Goal: Obtain resource: Obtain resource

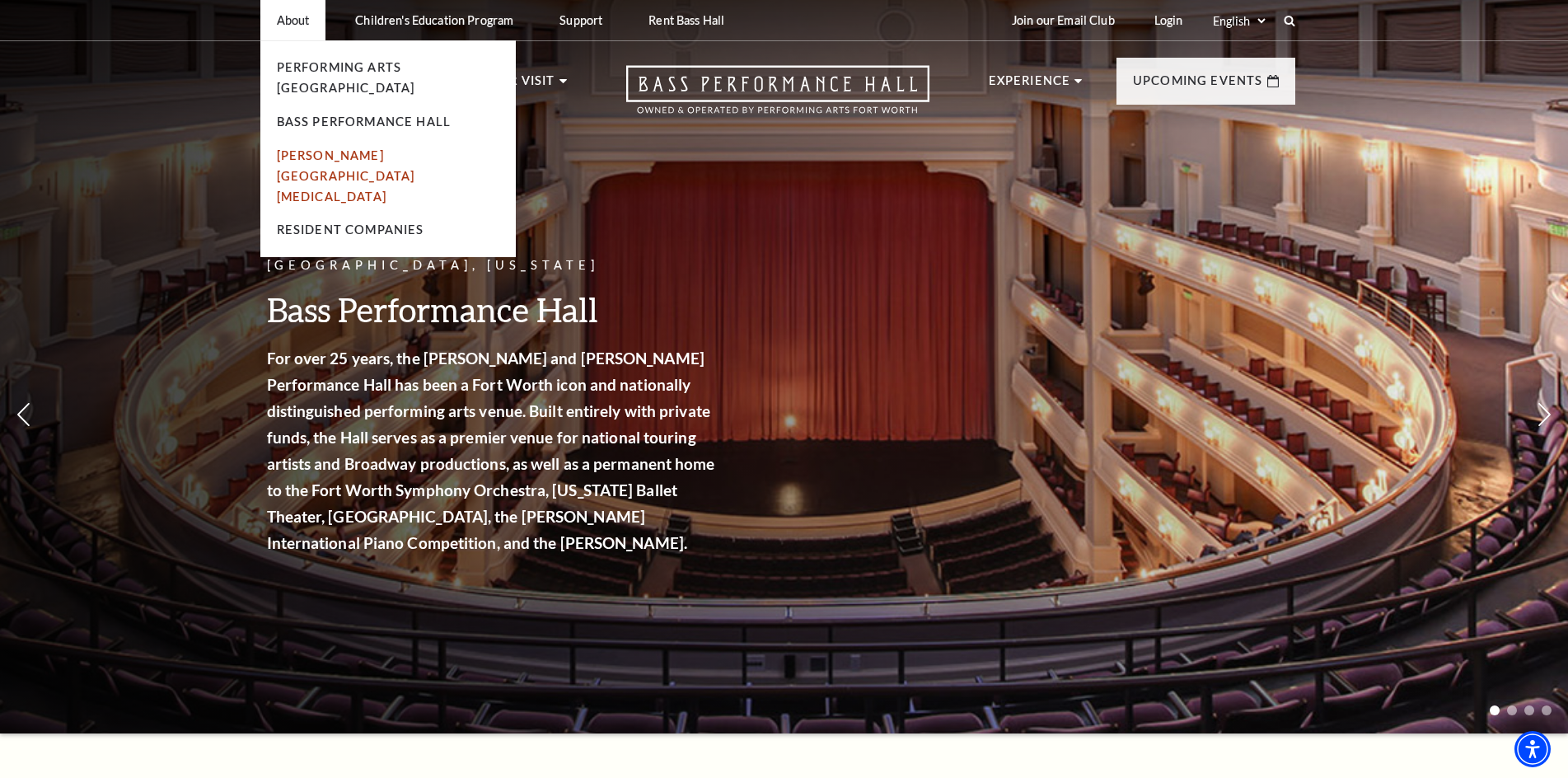
click at [314, 148] on link "[PERSON_NAME][GEOGRAPHIC_DATA][MEDICAL_DATA]" at bounding box center [346, 175] width 139 height 55
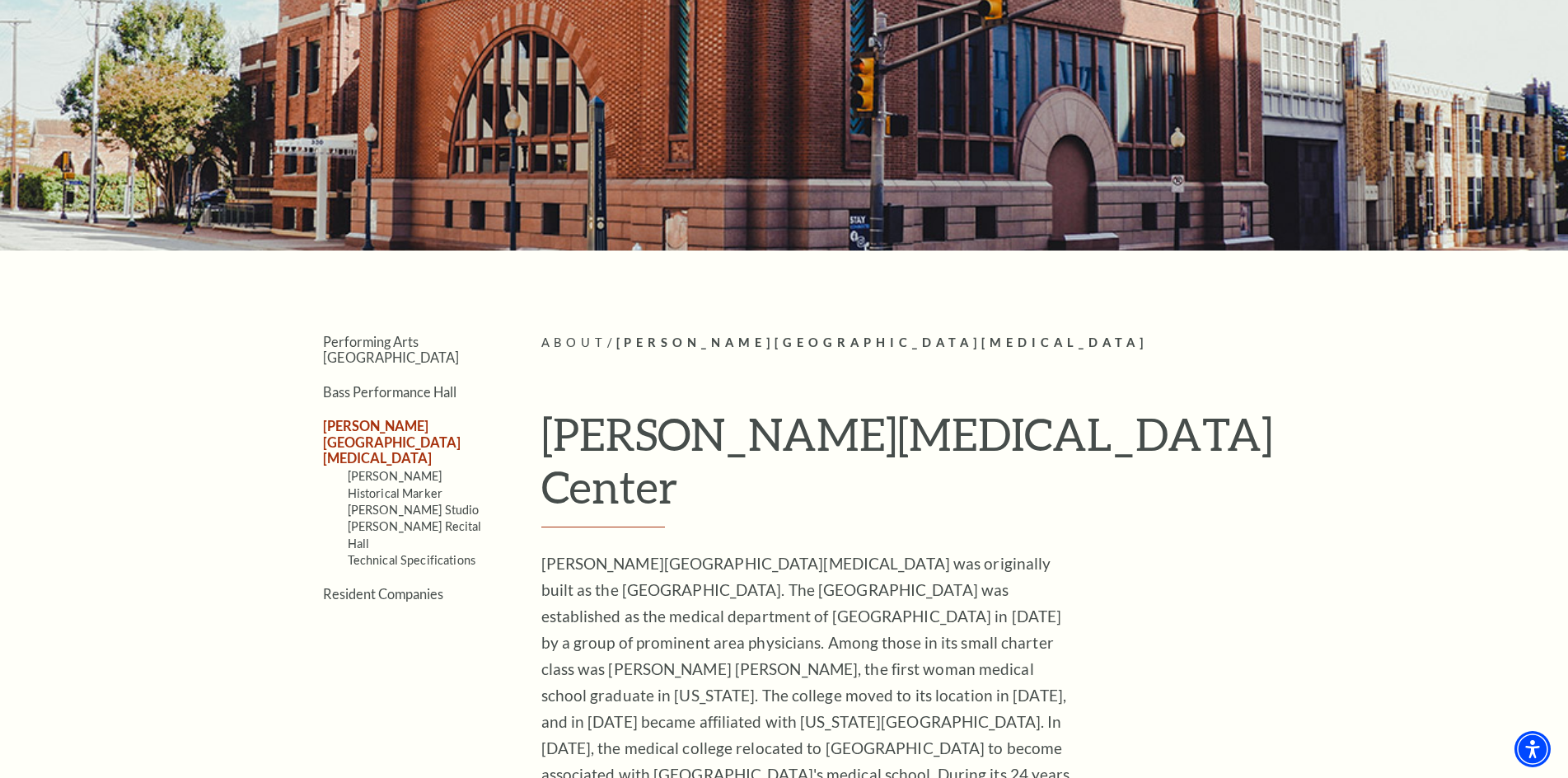
scroll to position [247, 0]
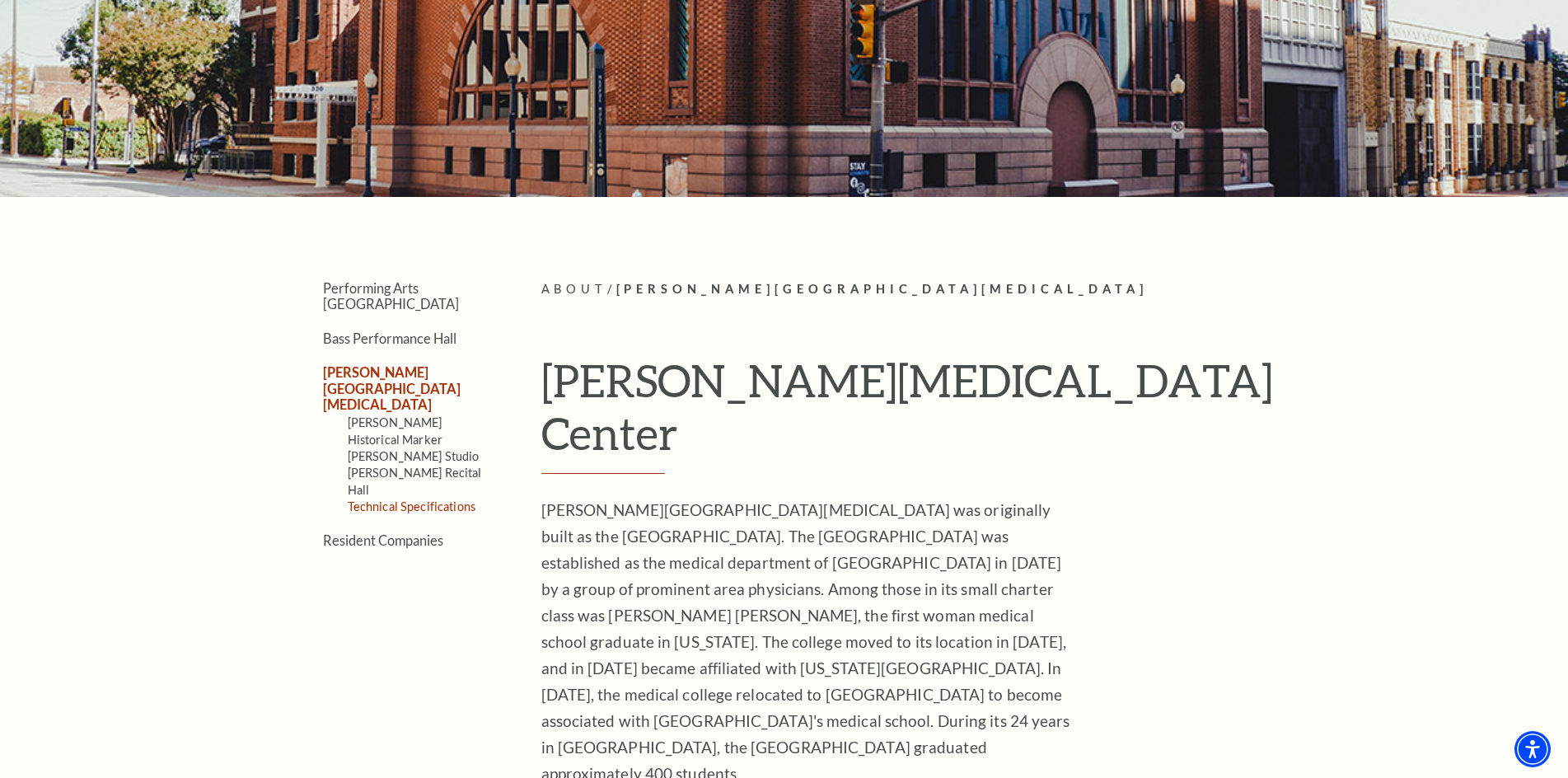
click at [464, 499] on link "Technical Specifications" at bounding box center [412, 506] width 128 height 14
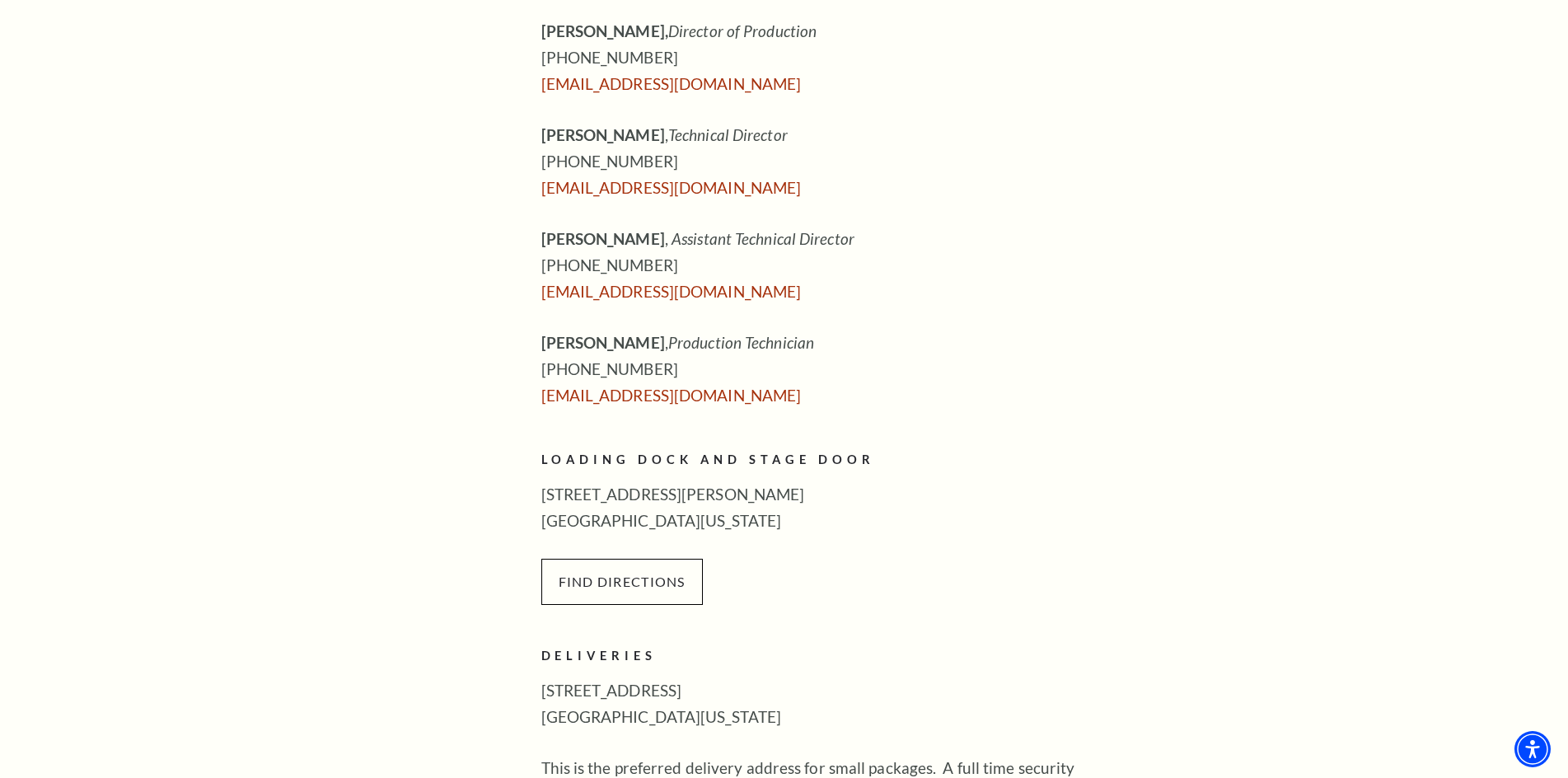
scroll to position [741, 0]
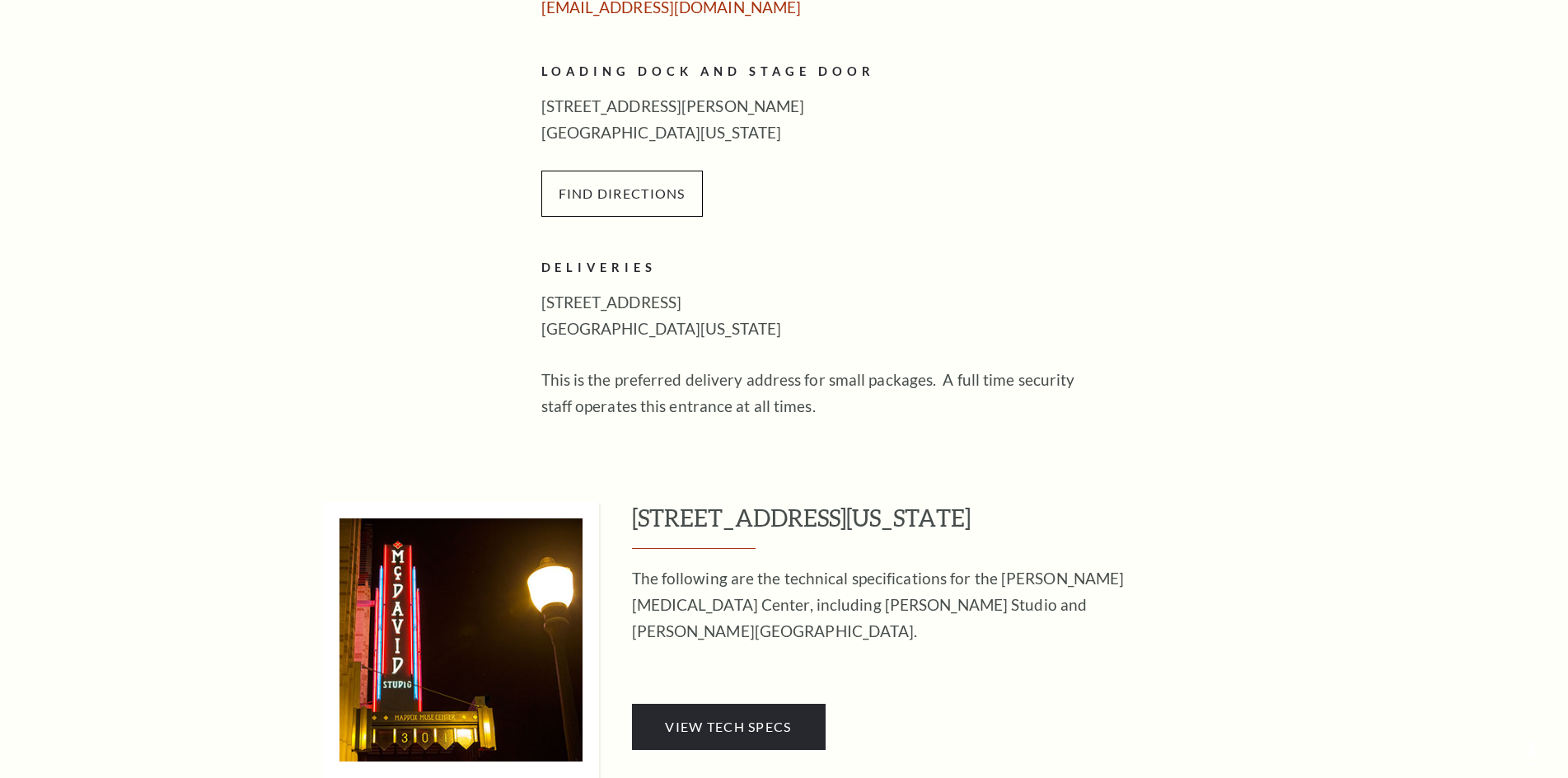
scroll to position [1154, 0]
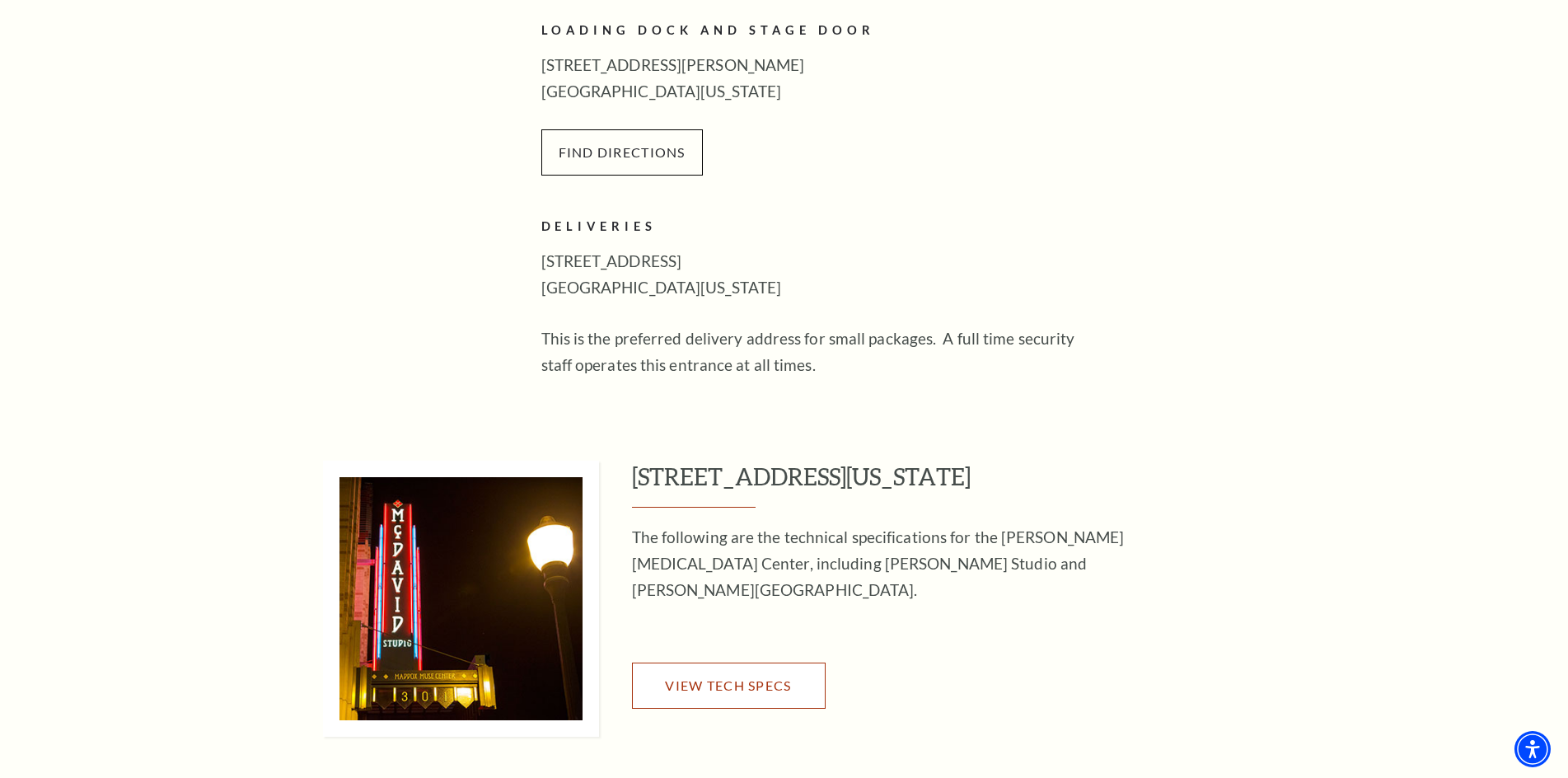
click at [753, 671] on link "View Tech Specs" at bounding box center [729, 685] width 193 height 46
